Goal: Transaction & Acquisition: Book appointment/travel/reservation

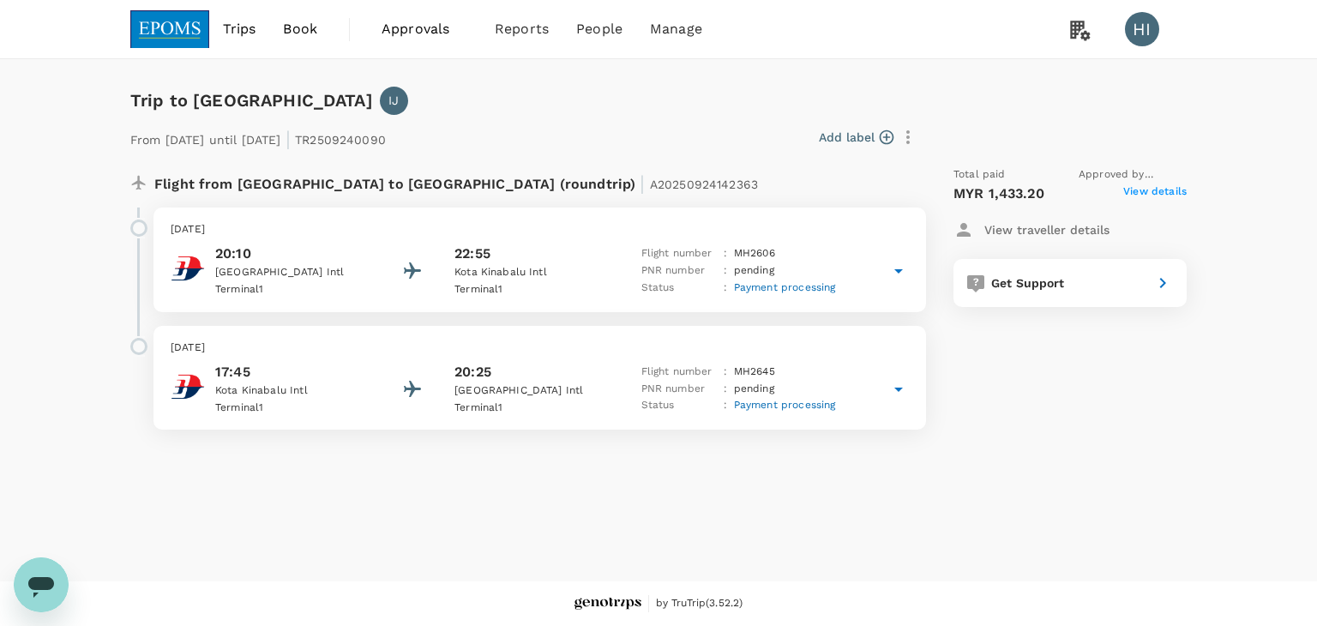
click at [1155, 189] on span "View details" at bounding box center [1154, 193] width 63 height 21
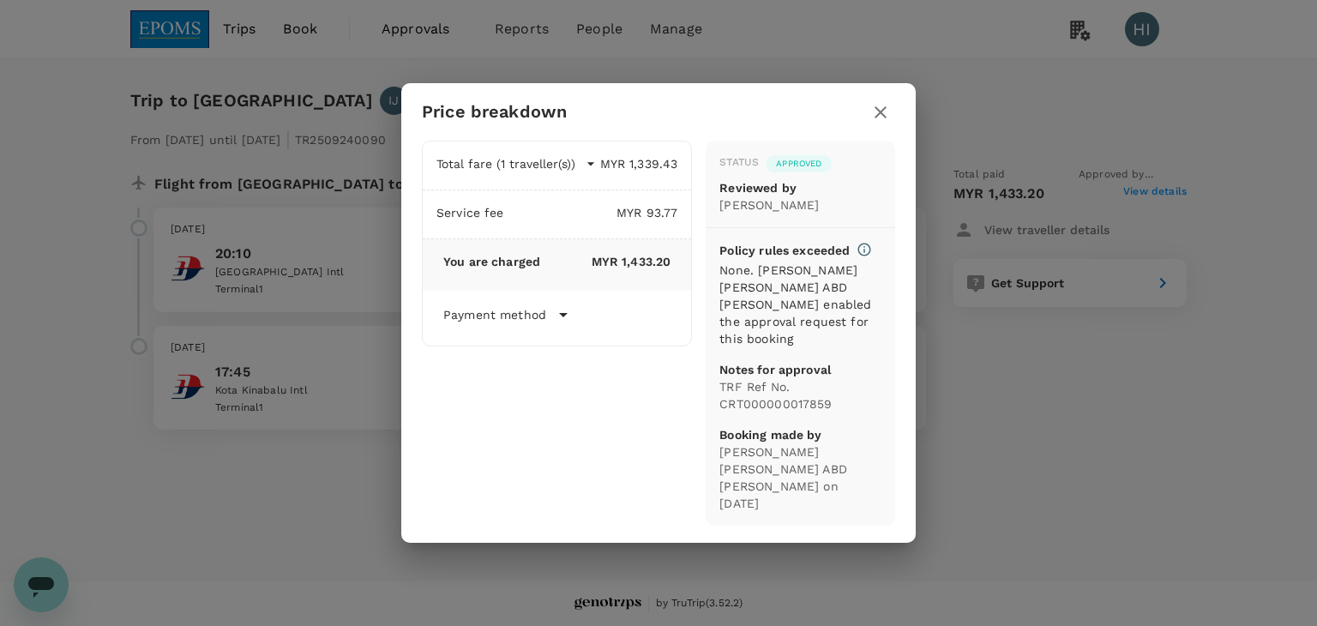
click at [885, 114] on icon "button" at bounding box center [880, 112] width 21 height 21
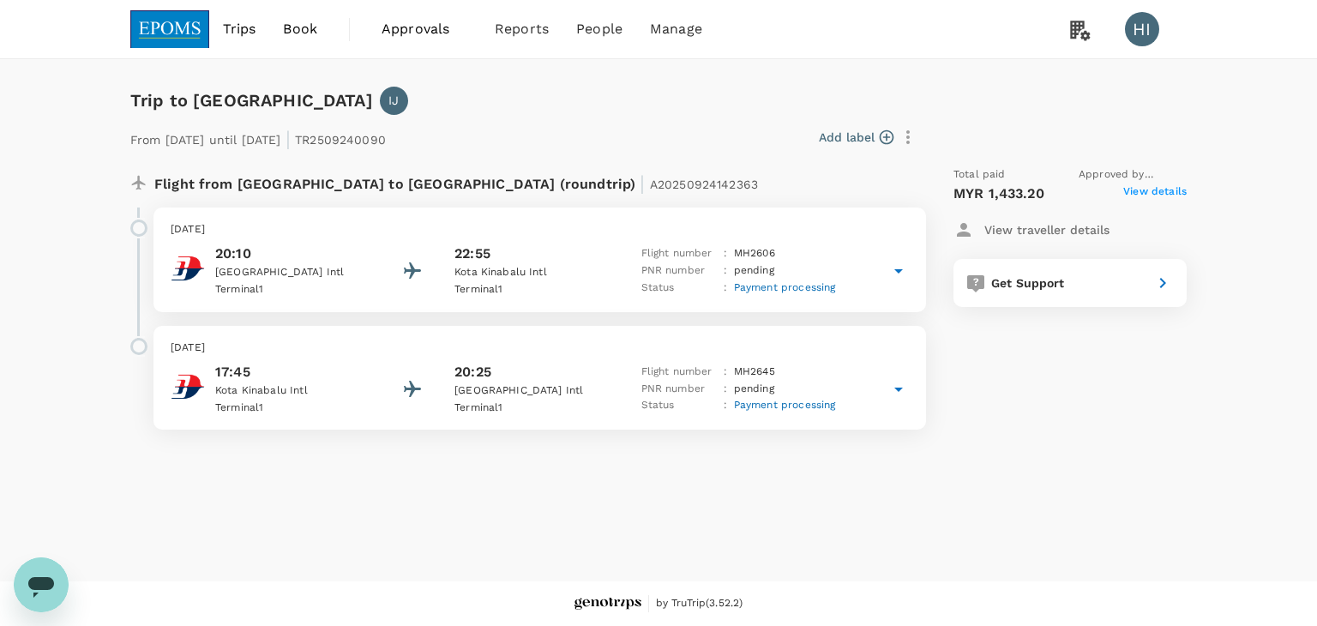
click at [1032, 231] on p "View traveller details" at bounding box center [1046, 229] width 125 height 17
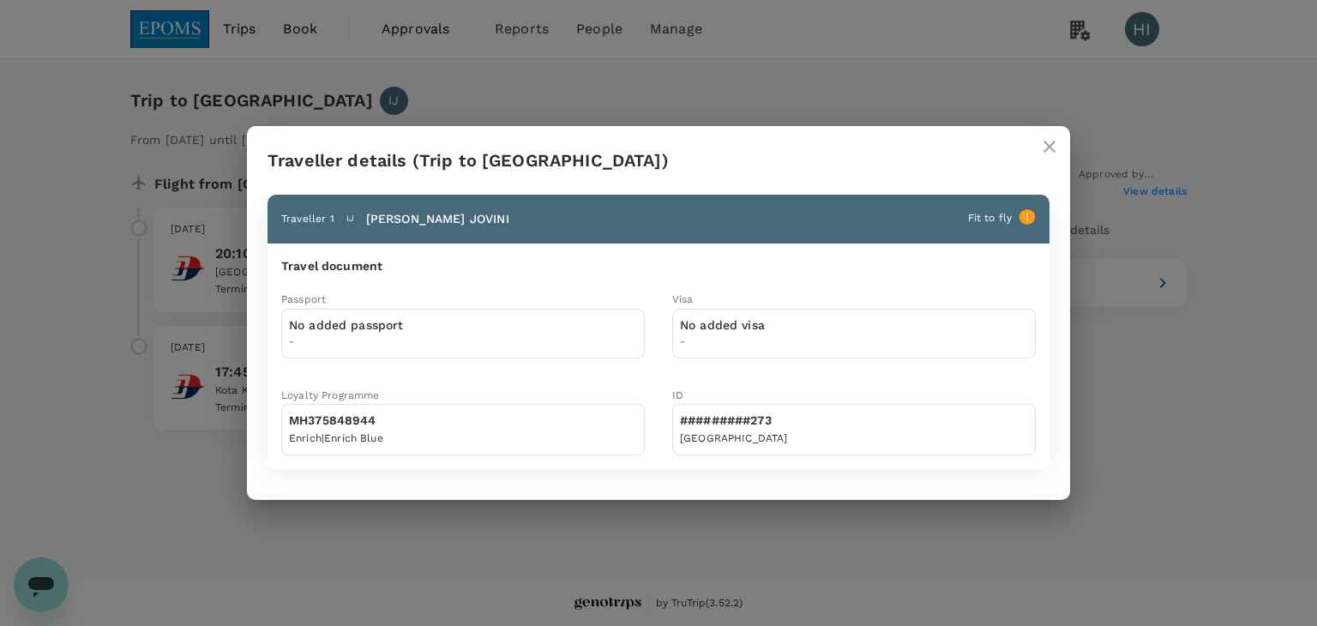
click at [1027, 155] on h2 "Traveller details (Trip to [GEOGRAPHIC_DATA])" at bounding box center [658, 160] width 823 height 69
click at [1050, 144] on icon "close" at bounding box center [1049, 146] width 21 height 21
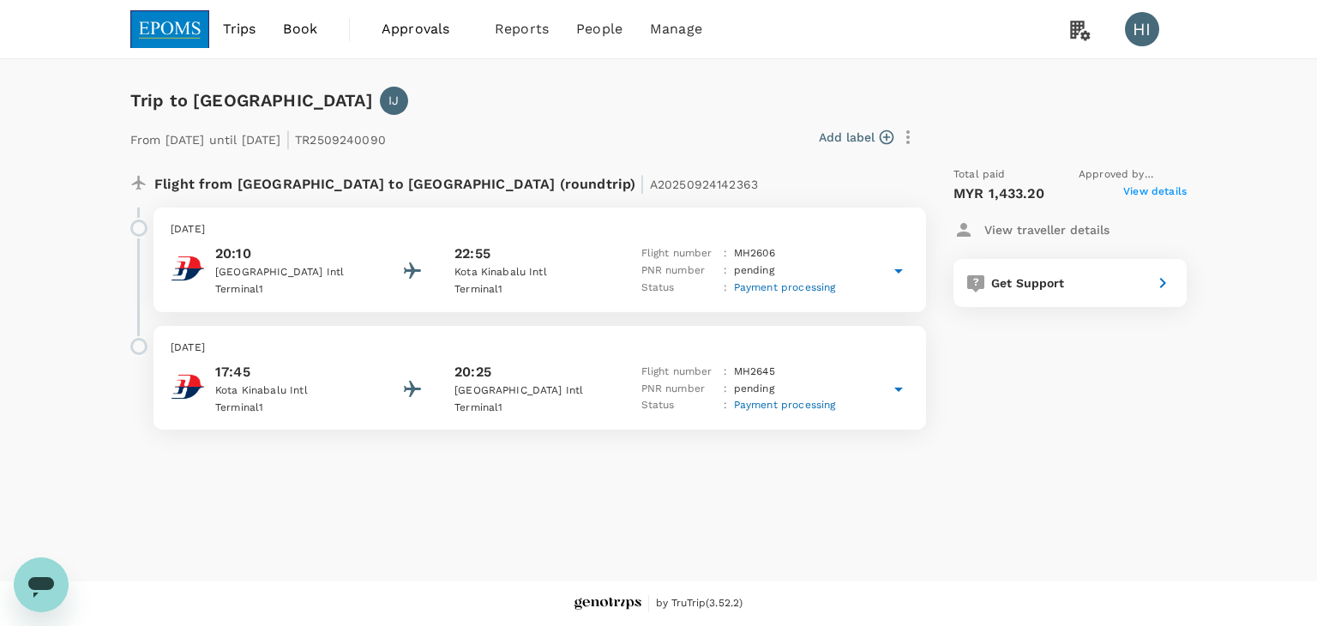
click at [413, 27] on span "Approvals" at bounding box center [424, 29] width 86 height 21
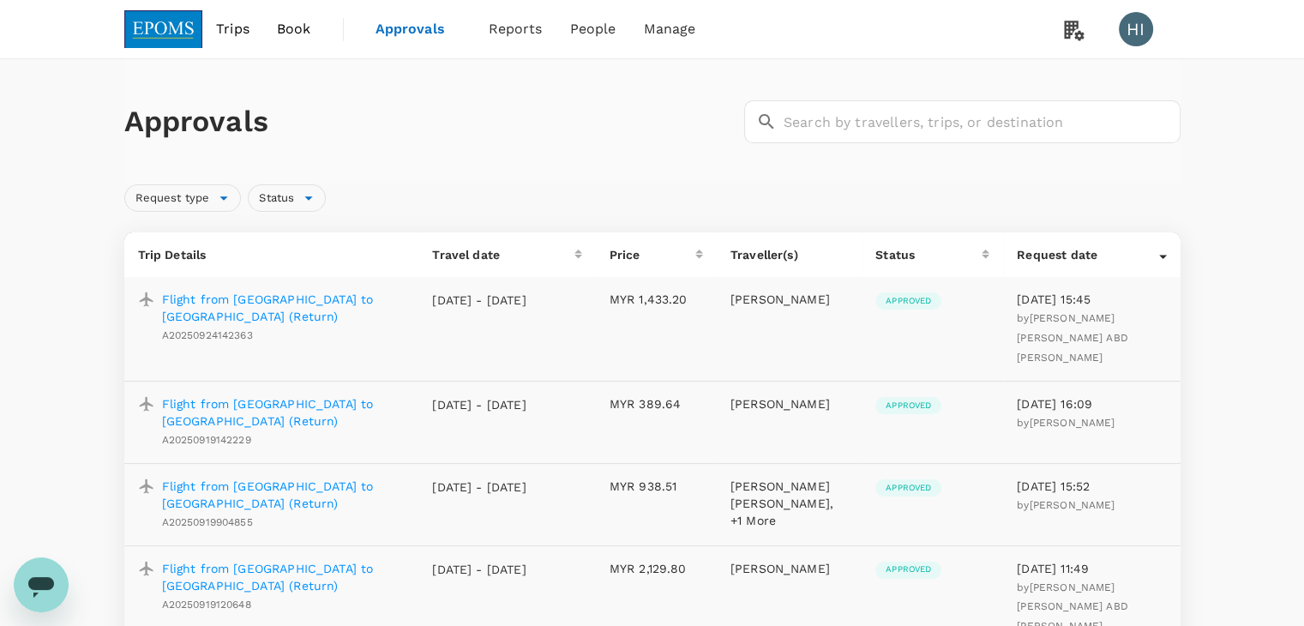
click at [256, 306] on p "Flight from [GEOGRAPHIC_DATA] to [GEOGRAPHIC_DATA] (Return)" at bounding box center [283, 308] width 243 height 34
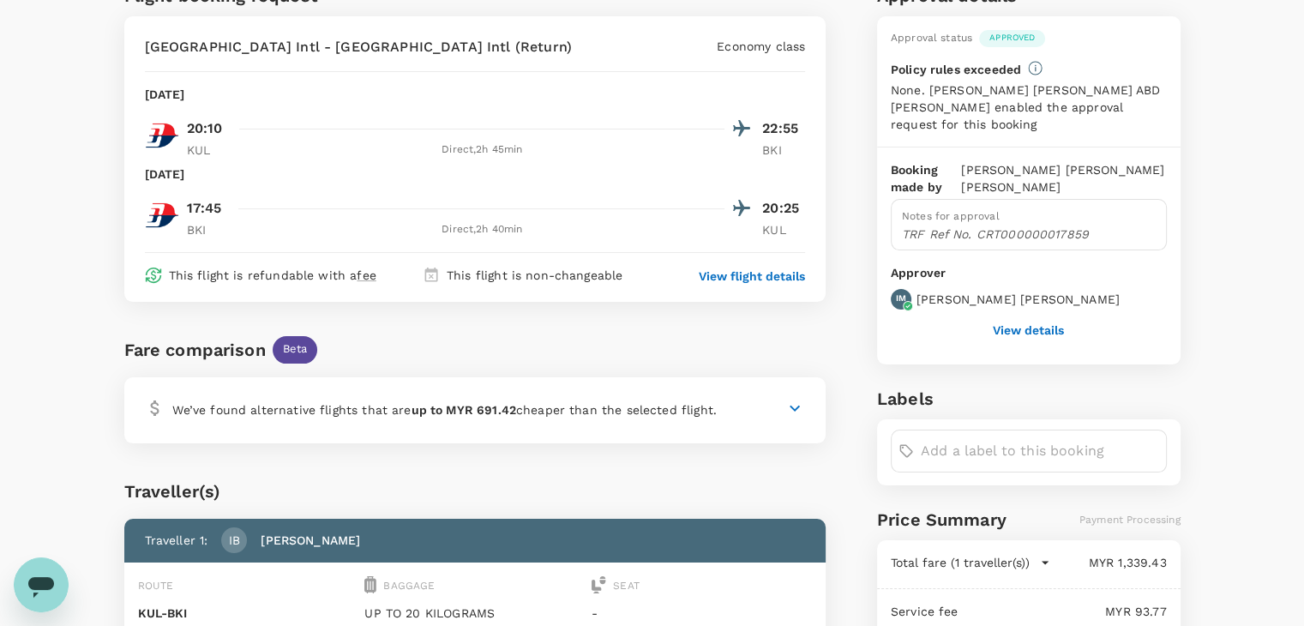
scroll to position [257, 0]
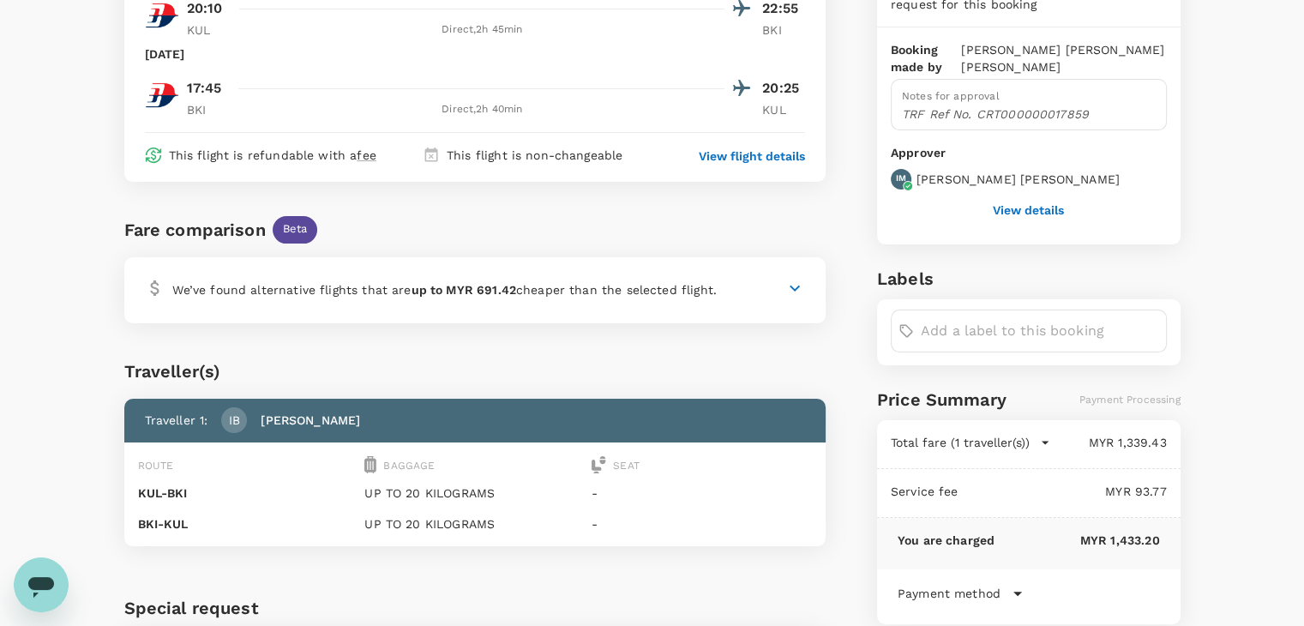
click at [796, 289] on icon at bounding box center [794, 288] width 10 height 6
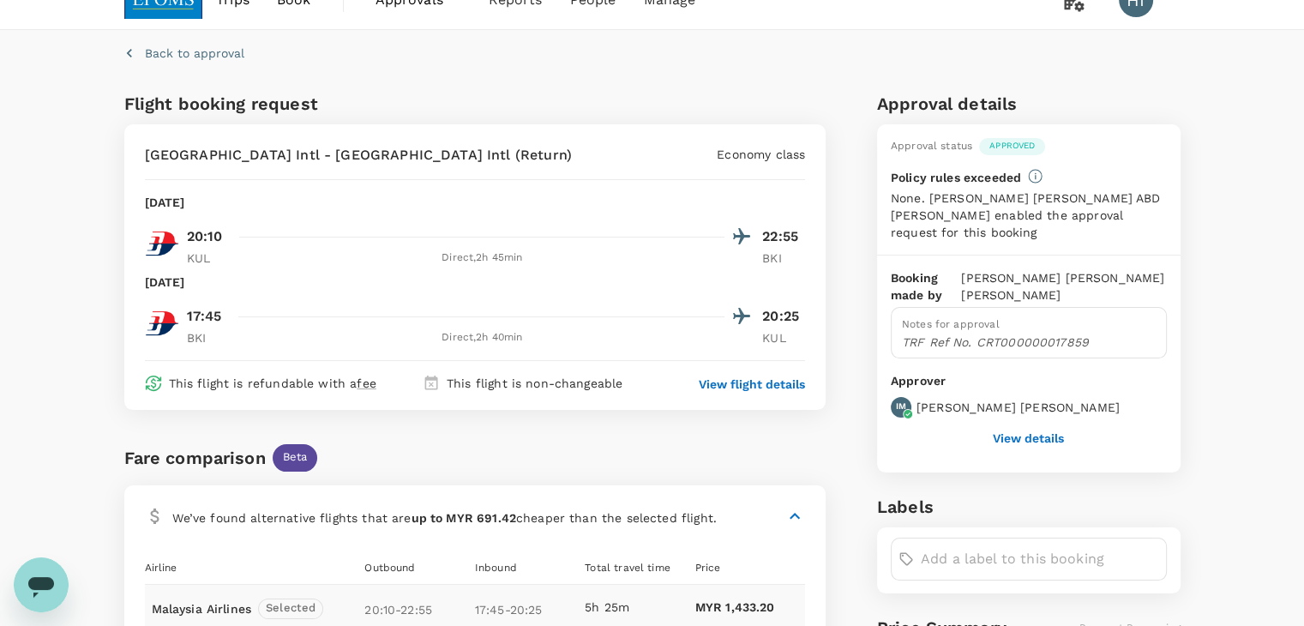
scroll to position [0, 0]
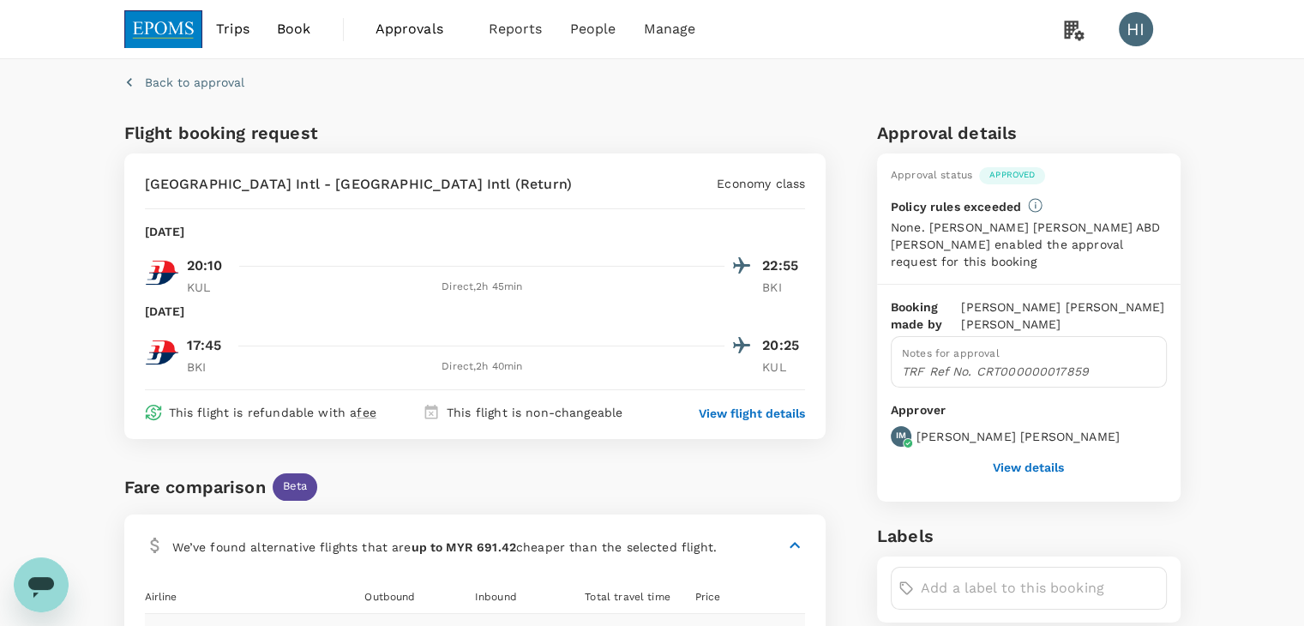
click at [169, 28] on img at bounding box center [163, 29] width 79 height 38
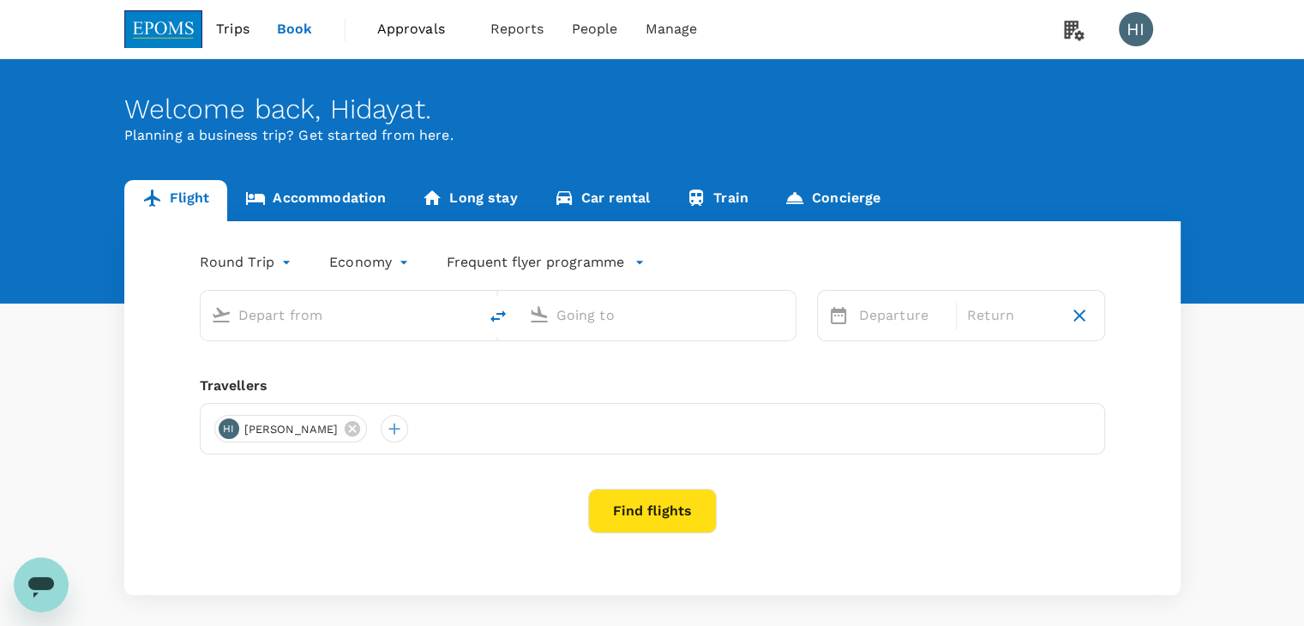
type input "Kota Kinabalu Intl (BKI)"
type input "Miri Intl (MYY)"
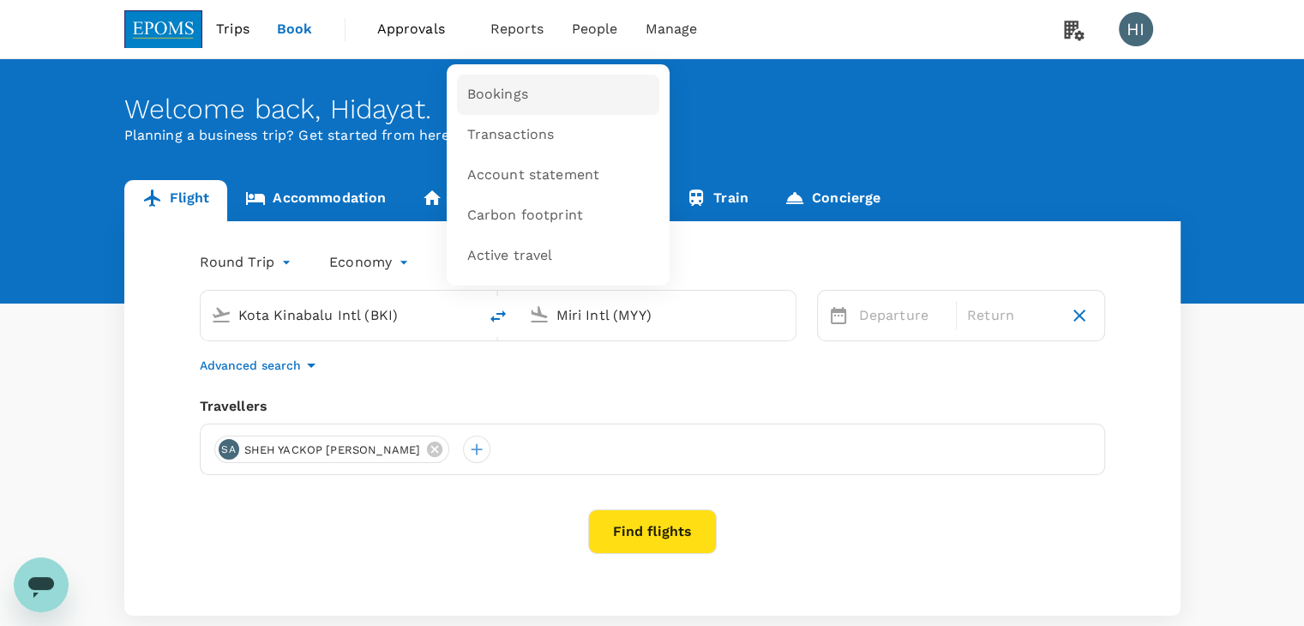
click at [511, 91] on span "Bookings" at bounding box center [497, 95] width 61 height 20
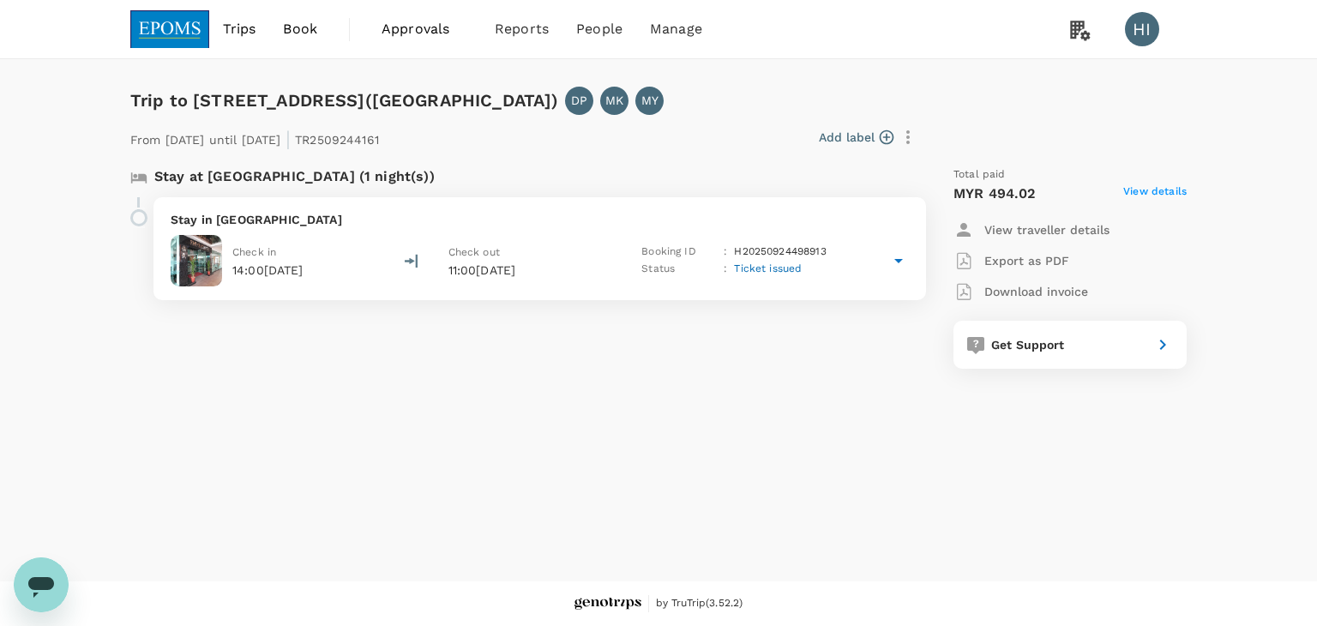
click at [1034, 233] on p "View traveller details" at bounding box center [1046, 229] width 125 height 17
click at [1293, 27] on button "close" at bounding box center [1305, 13] width 24 height 27
